Goal: Book appointment/travel/reservation

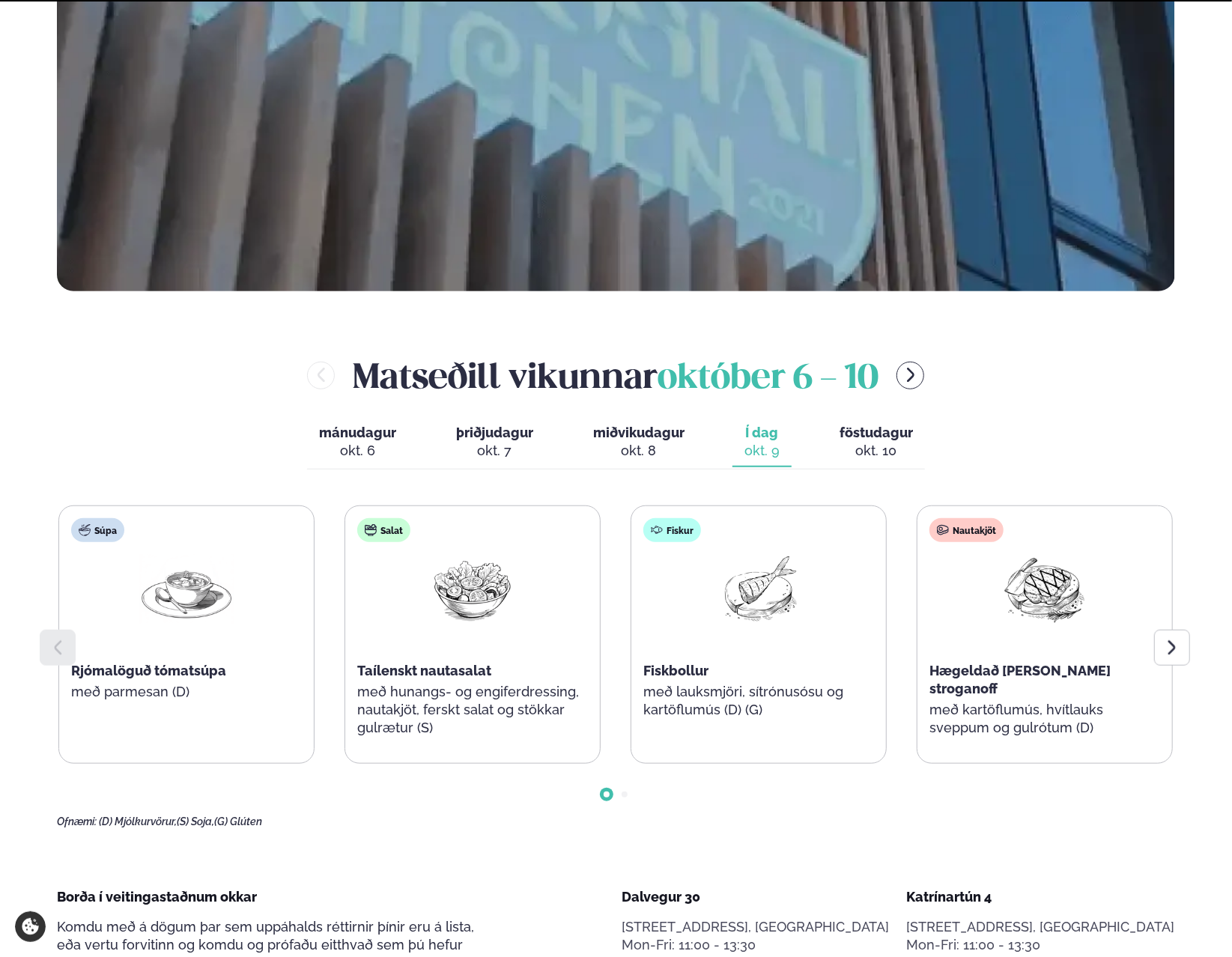
scroll to position [599, 0]
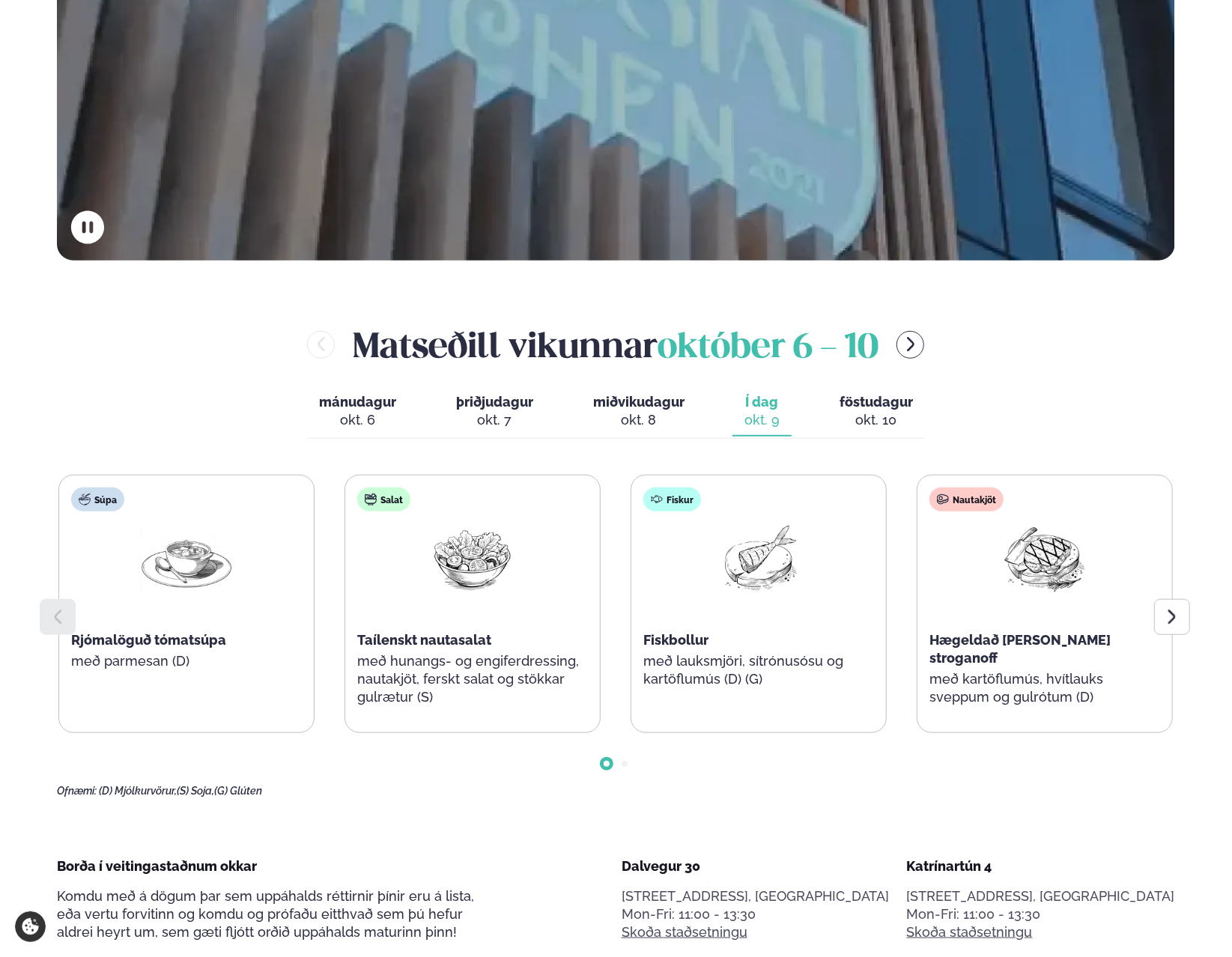
click at [911, 410] on button "föstudagur fös. [DATE]" at bounding box center [876, 412] width 98 height 50
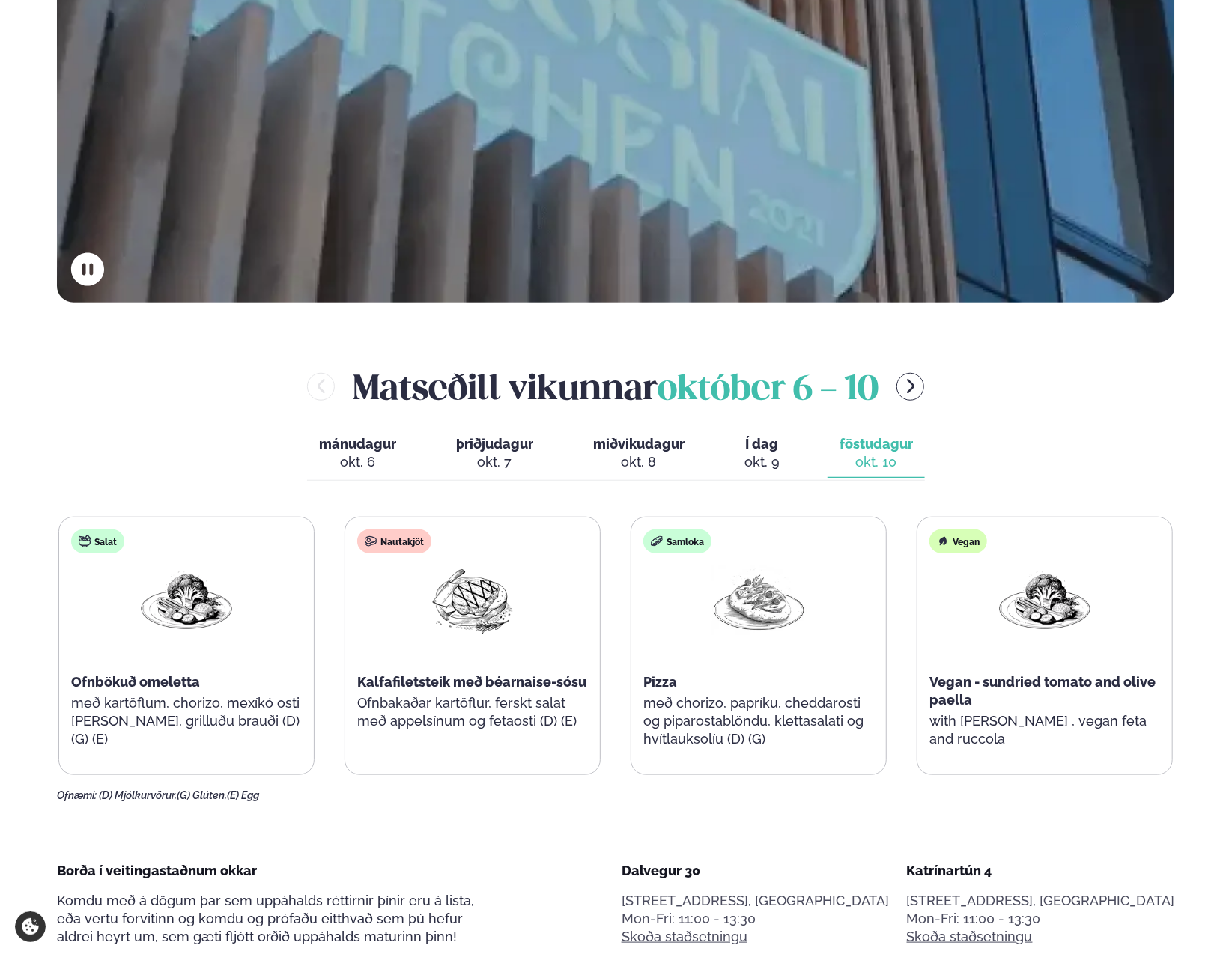
scroll to position [524, 0]
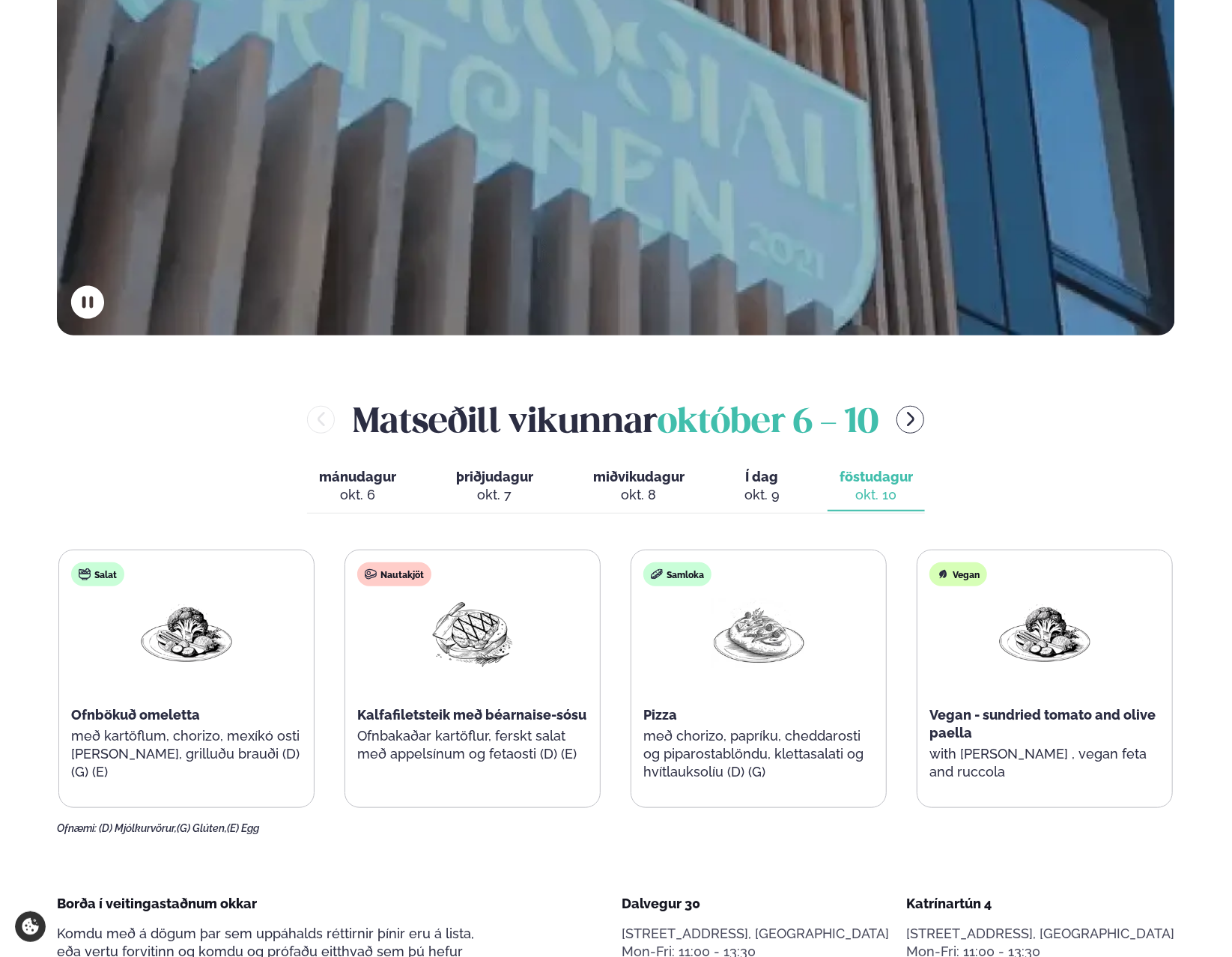
click at [917, 417] on icon "menu-btn-right" at bounding box center [911, 419] width 18 height 18
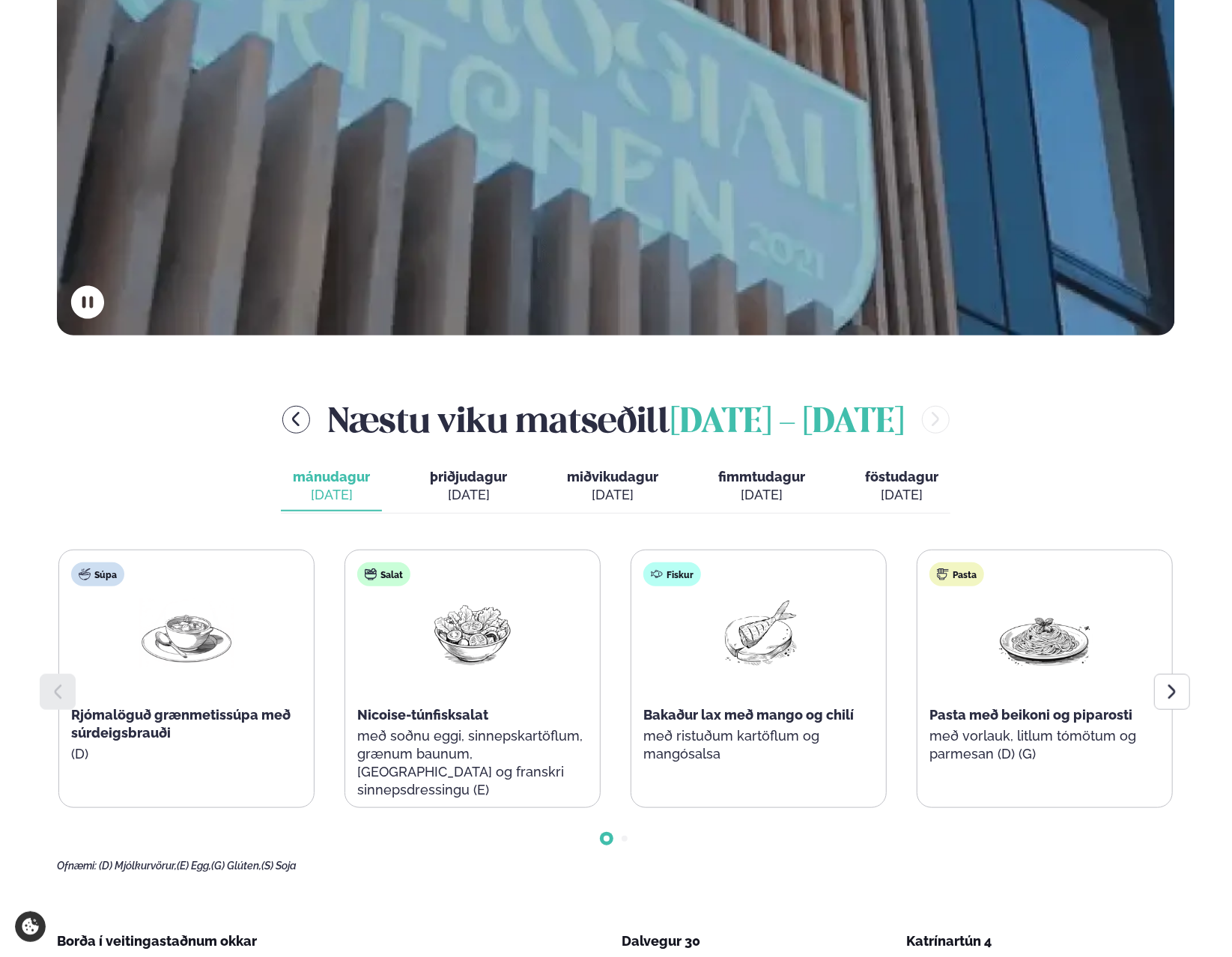
click at [420, 486] on button "þriðjudagur þri. [DATE]" at bounding box center [468, 487] width 101 height 50
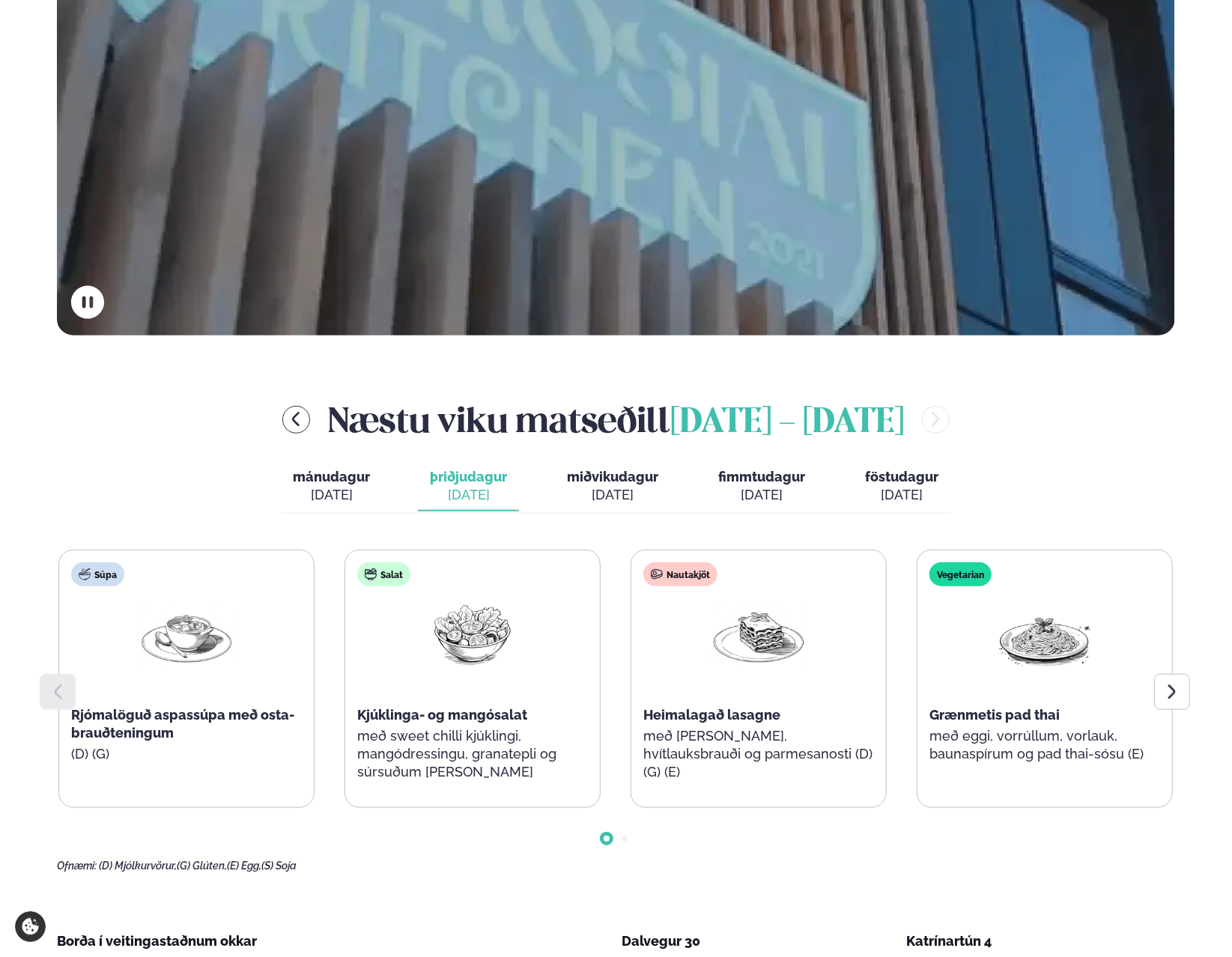
click at [618, 480] on span "miðvikudagur" at bounding box center [612, 476] width 91 height 15
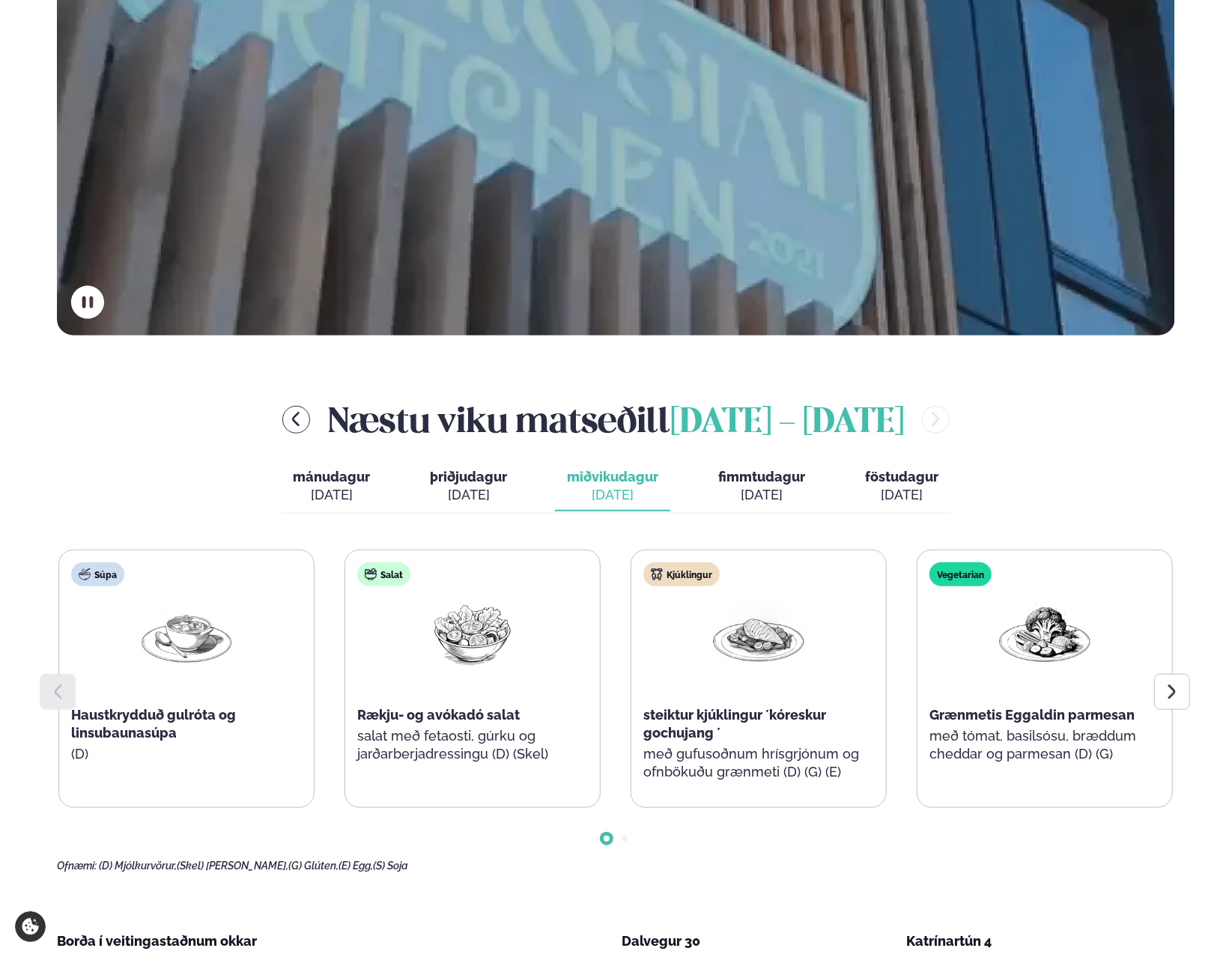
click at [757, 477] on span "fimmtudagur" at bounding box center [761, 476] width 87 height 15
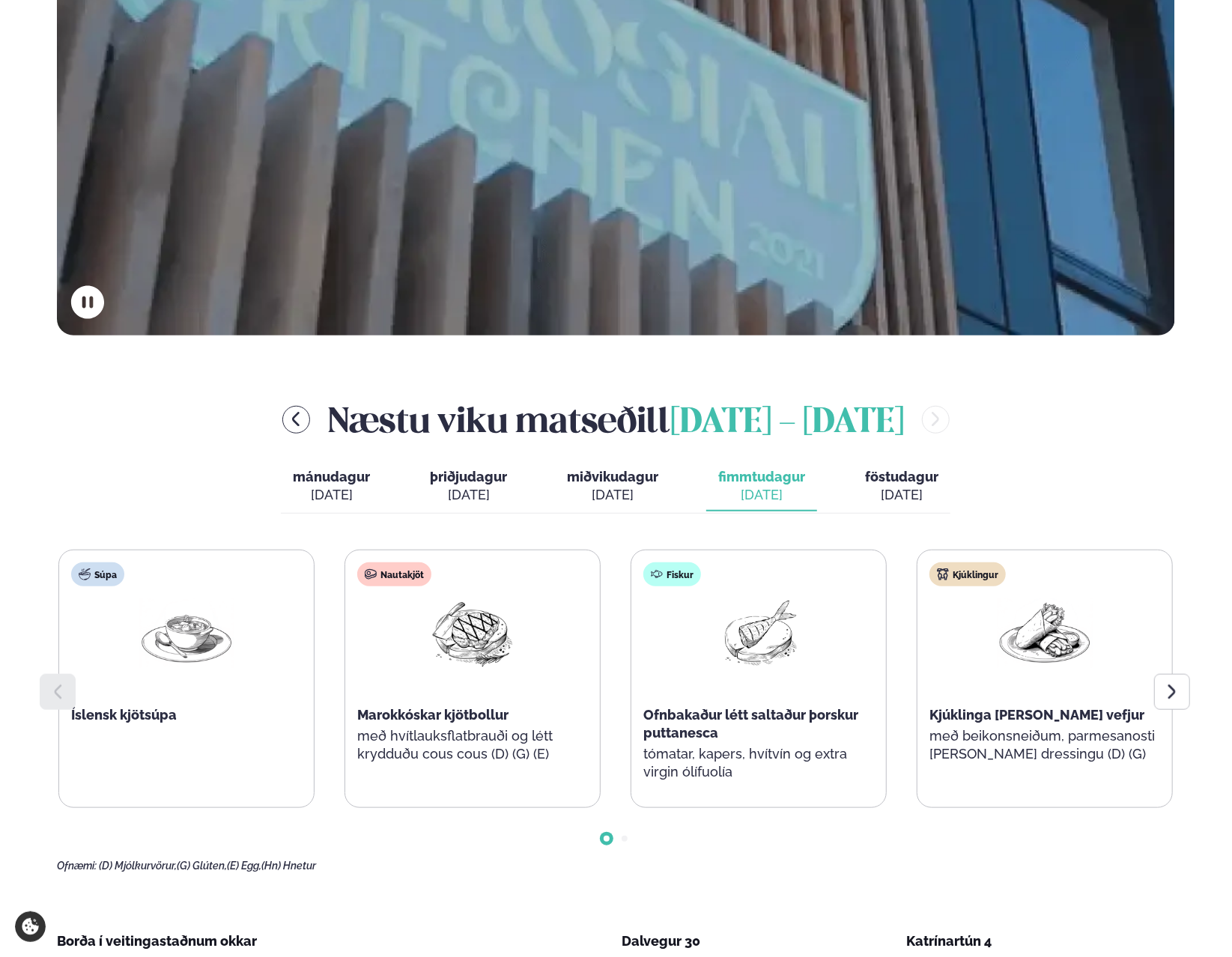
click at [922, 485] on button "föstudagur fös. okt. 17" at bounding box center [902, 487] width 98 height 50
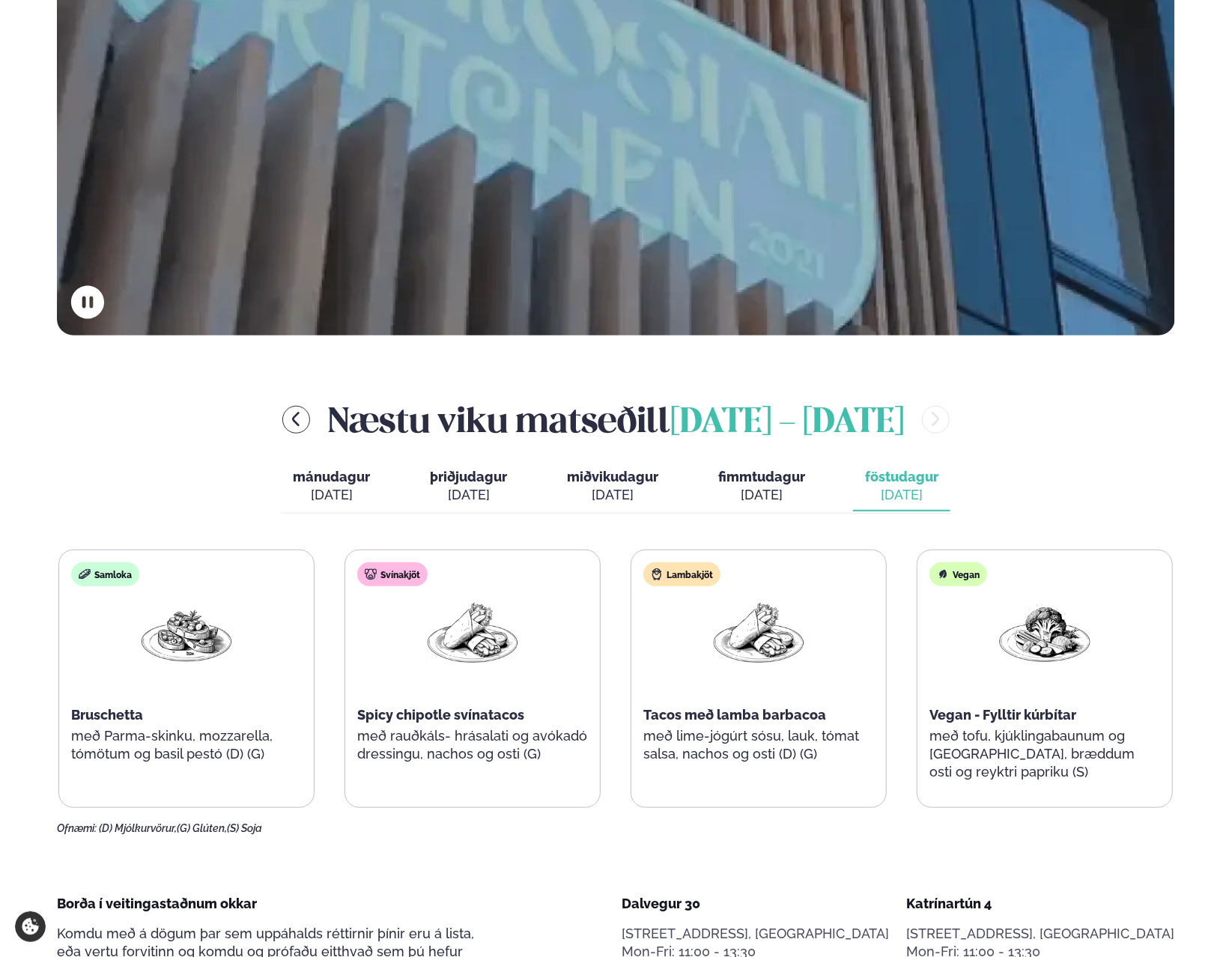
click at [292, 418] on icon "menu-btn-left" at bounding box center [295, 419] width 7 height 14
